Goal: Task Accomplishment & Management: Use online tool/utility

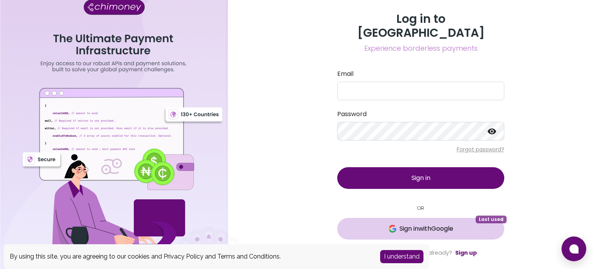
click at [422, 224] on span "Sign in with Google" at bounding box center [426, 228] width 54 height 9
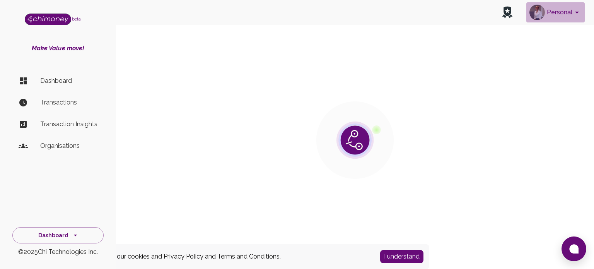
click at [569, 11] on button "Personal" at bounding box center [555, 12] width 58 height 20
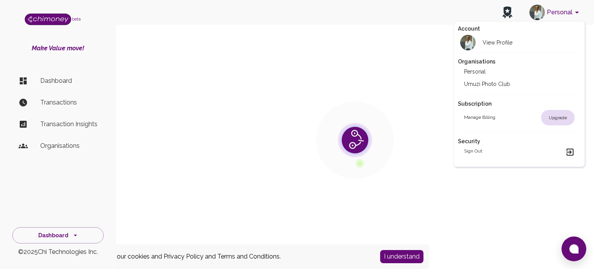
click at [513, 82] on li "Umuzi Photo Club" at bounding box center [519, 84] width 123 height 12
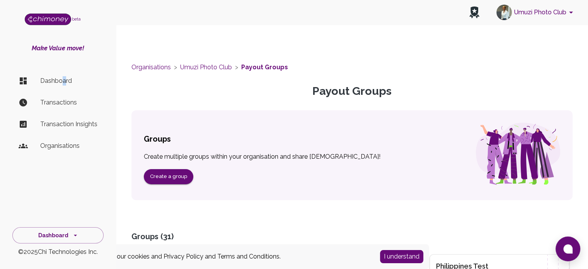
click at [63, 79] on p "Dashboard" at bounding box center [68, 80] width 57 height 9
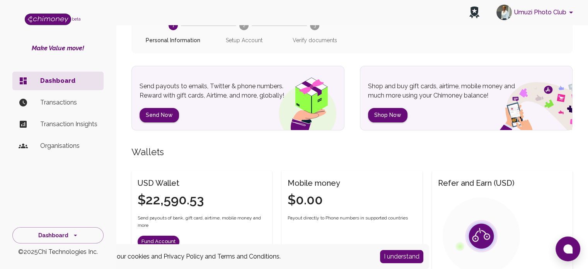
scroll to position [116, 0]
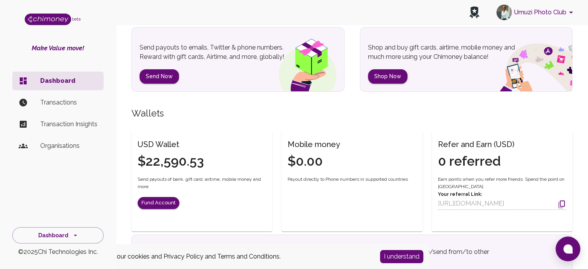
click at [41, 143] on p "Organisations" at bounding box center [68, 145] width 57 height 9
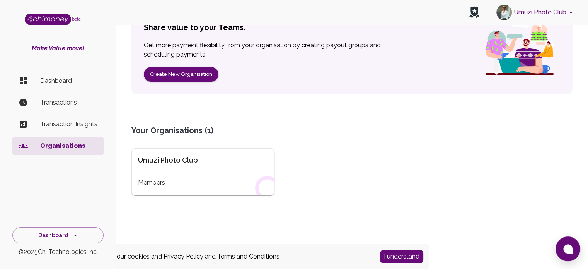
scroll to position [87, 0]
click at [153, 174] on div "Umuzi Photo Club Members" at bounding box center [202, 171] width 143 height 47
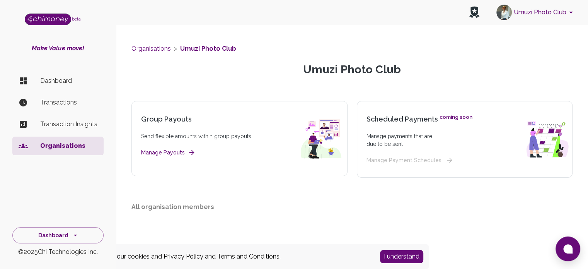
click at [183, 155] on button "Manage Payouts" at bounding box center [167, 153] width 53 height 10
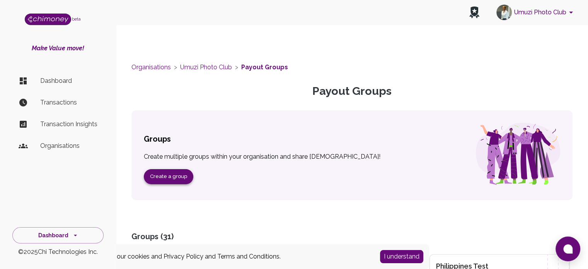
click at [158, 172] on button "Create a group" at bounding box center [168, 176] width 49 height 15
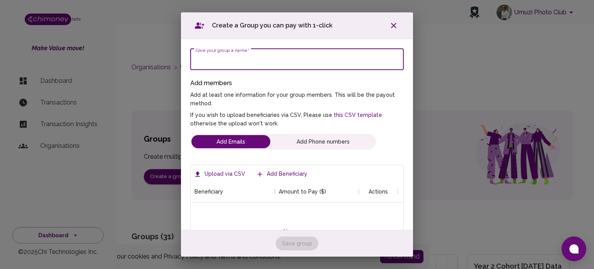
scroll to position [73, 201]
type input "Philippines (PBED) Learner Event- Travel Stipends"
click at [229, 171] on label "Upload via CSV" at bounding box center [220, 174] width 56 height 14
click at [0, 0] on input "Upload via CSV" at bounding box center [0, 0] width 0 height 0
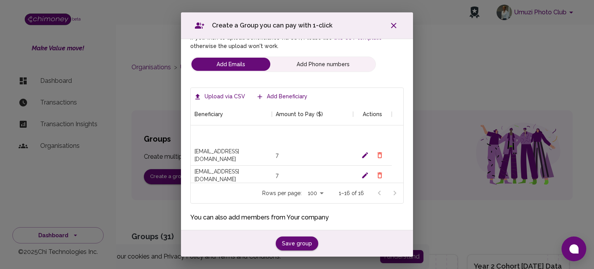
scroll to position [95, 0]
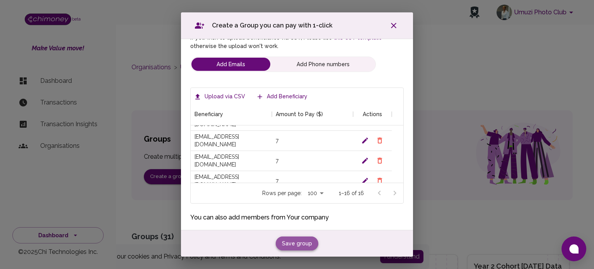
click at [284, 242] on button "Save group" at bounding box center [297, 243] width 43 height 14
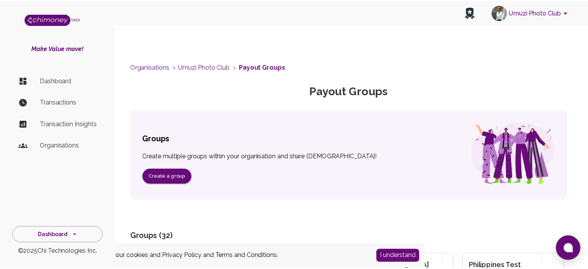
scroll to position [0, 0]
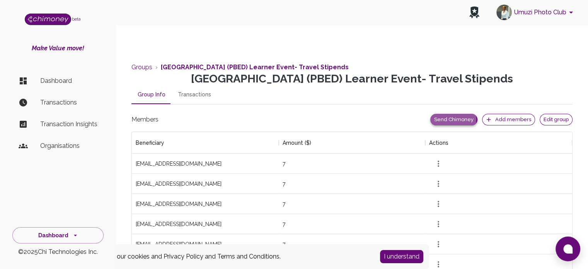
click at [458, 119] on button "Send Chimoney" at bounding box center [453, 120] width 47 height 12
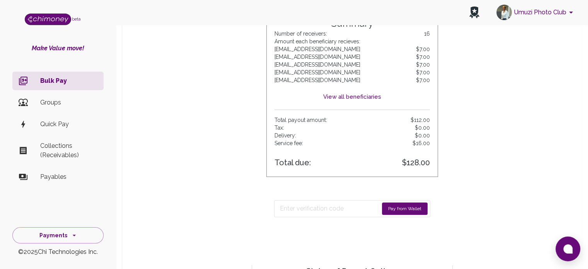
scroll to position [271, 0]
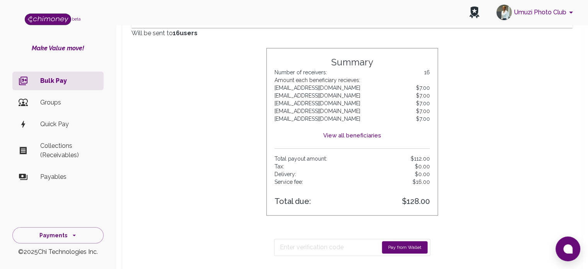
click at [409, 249] on button "Pay from Wallet" at bounding box center [405, 247] width 46 height 12
click at [324, 245] on input "Enter verification code" at bounding box center [326, 247] width 92 height 12
click at [342, 247] on input "Enter verification code" at bounding box center [326, 247] width 93 height 12
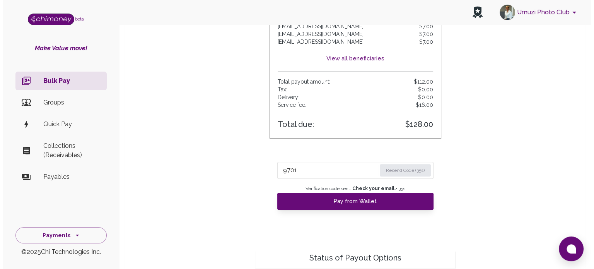
scroll to position [348, 0]
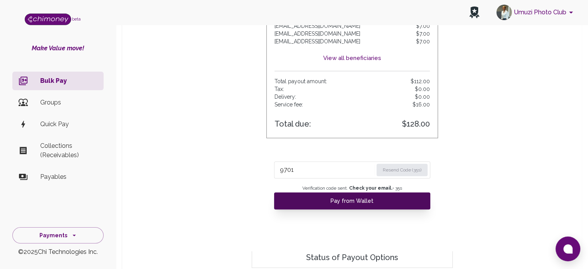
type input "9701"
click at [388, 198] on button "Pay from Wallet" at bounding box center [352, 200] width 156 height 17
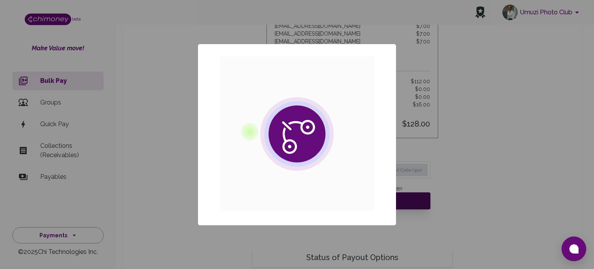
scroll to position [94, 422]
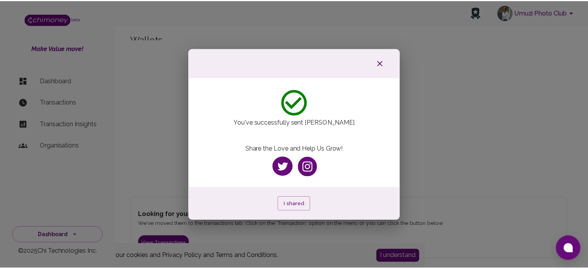
scroll to position [64, 0]
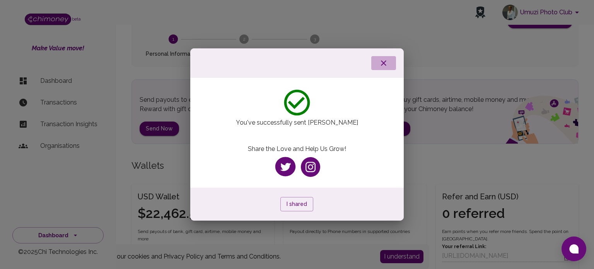
click at [381, 64] on icon "button" at bounding box center [383, 62] width 9 height 9
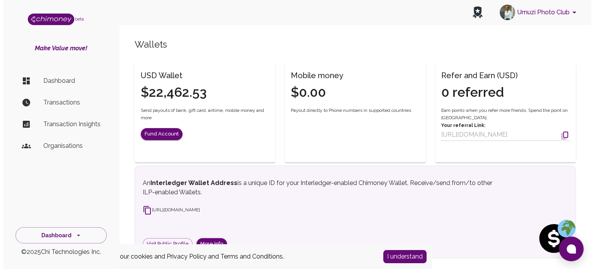
scroll to position [180, 0]
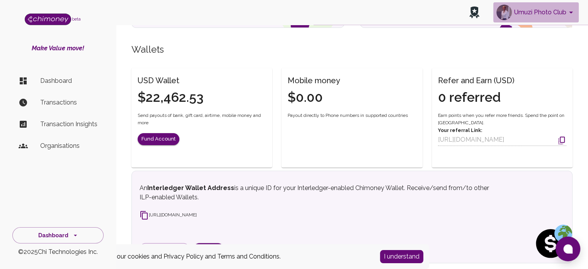
click at [545, 9] on button "Umuzi Photo Club" at bounding box center [535, 12] width 85 height 20
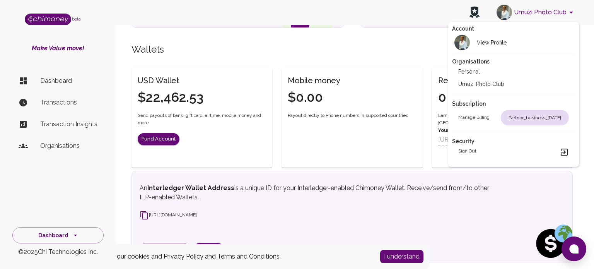
click at [485, 151] on div "Sign out" at bounding box center [513, 151] width 111 height 9
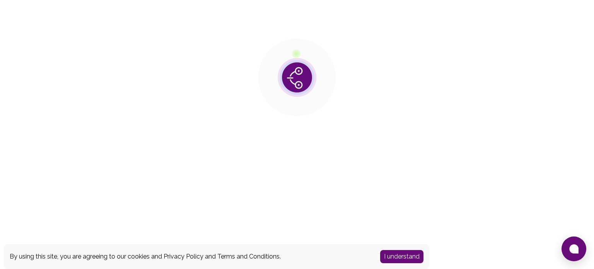
scroll to position [0, 0]
